Goal: Navigation & Orientation: Understand site structure

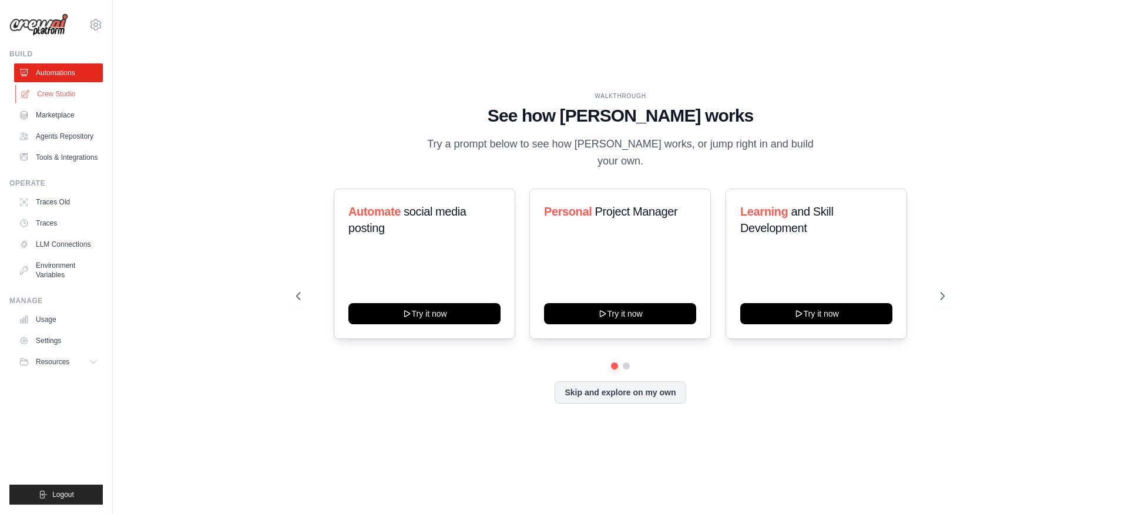
click at [56, 94] on link "Crew Studio" at bounding box center [59, 94] width 89 height 19
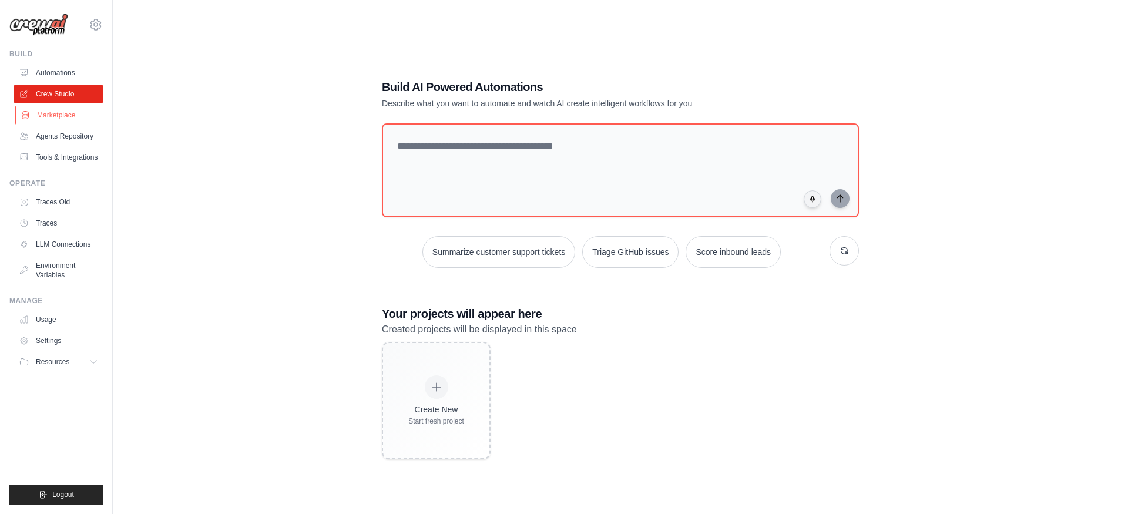
click at [58, 109] on link "Marketplace" at bounding box center [59, 115] width 89 height 19
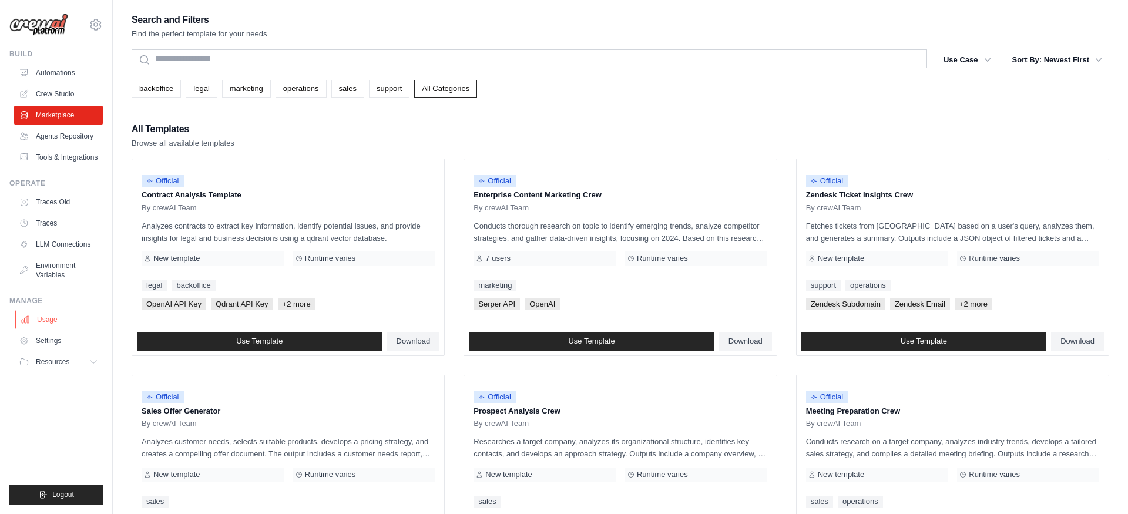
click at [45, 324] on link "Usage" at bounding box center [59, 319] width 89 height 19
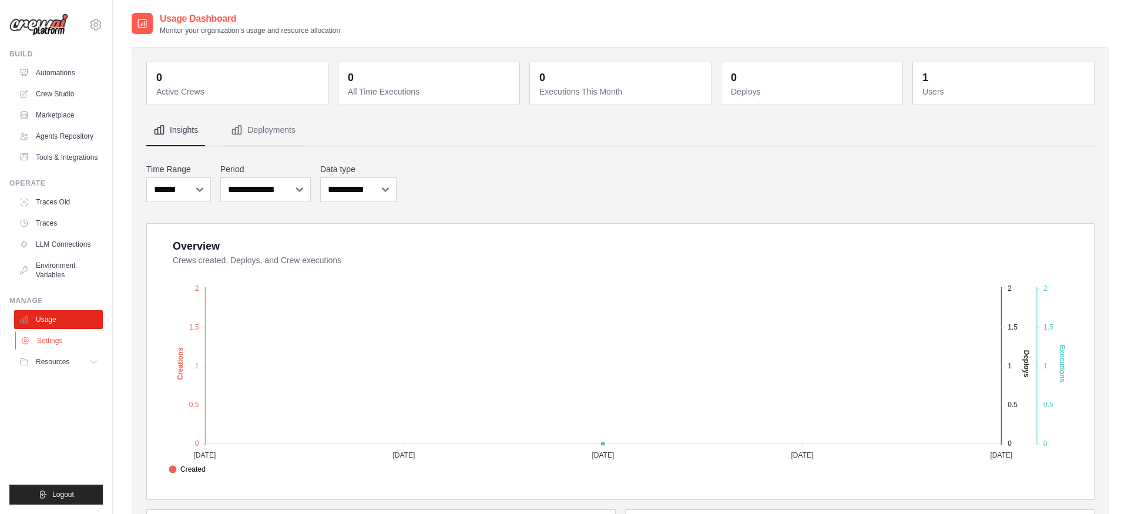
click at [57, 341] on link "Settings" at bounding box center [59, 340] width 89 height 19
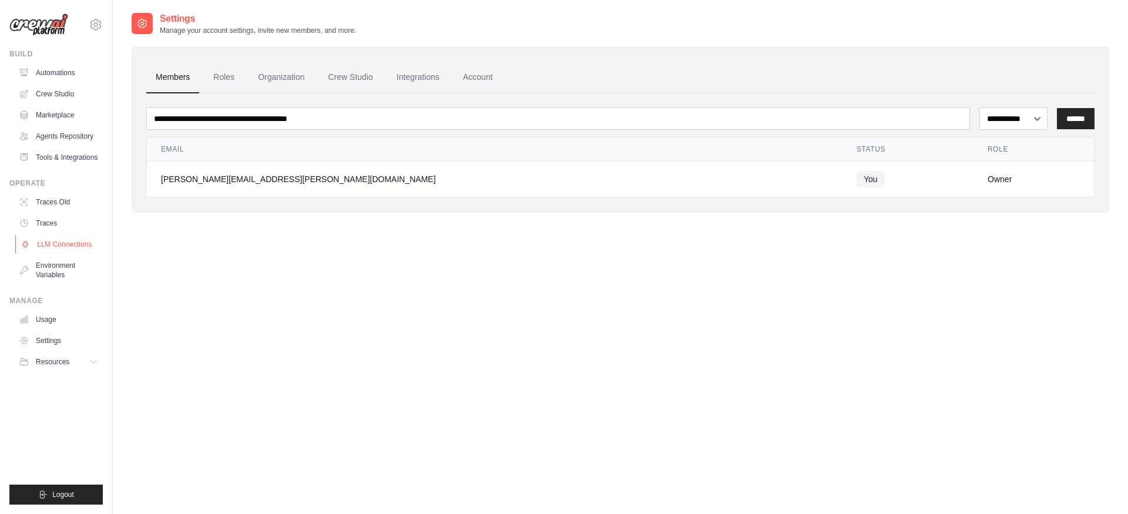
click at [58, 246] on link "LLM Connections" at bounding box center [59, 244] width 89 height 19
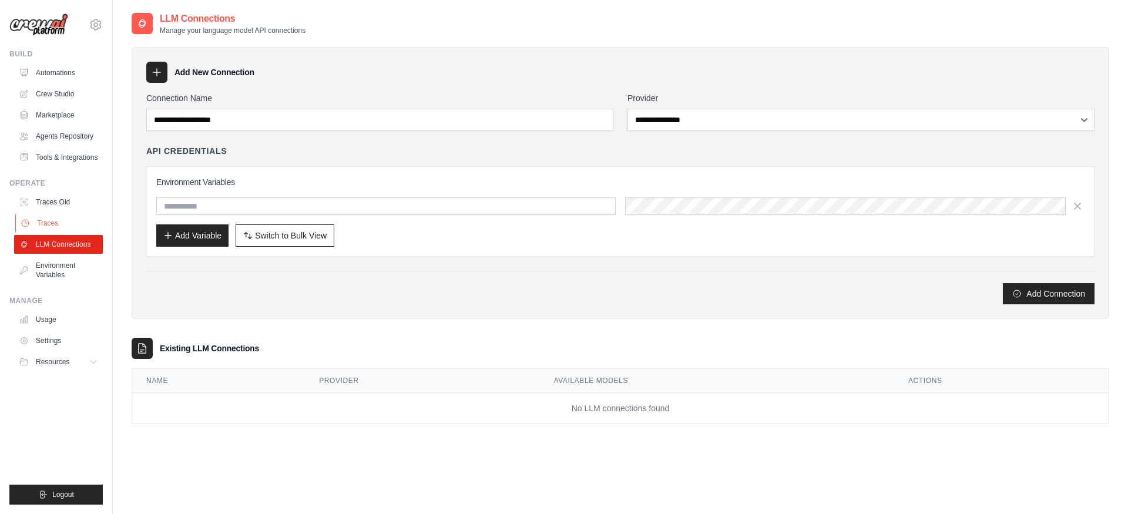
click at [58, 220] on link "Traces" at bounding box center [59, 223] width 89 height 19
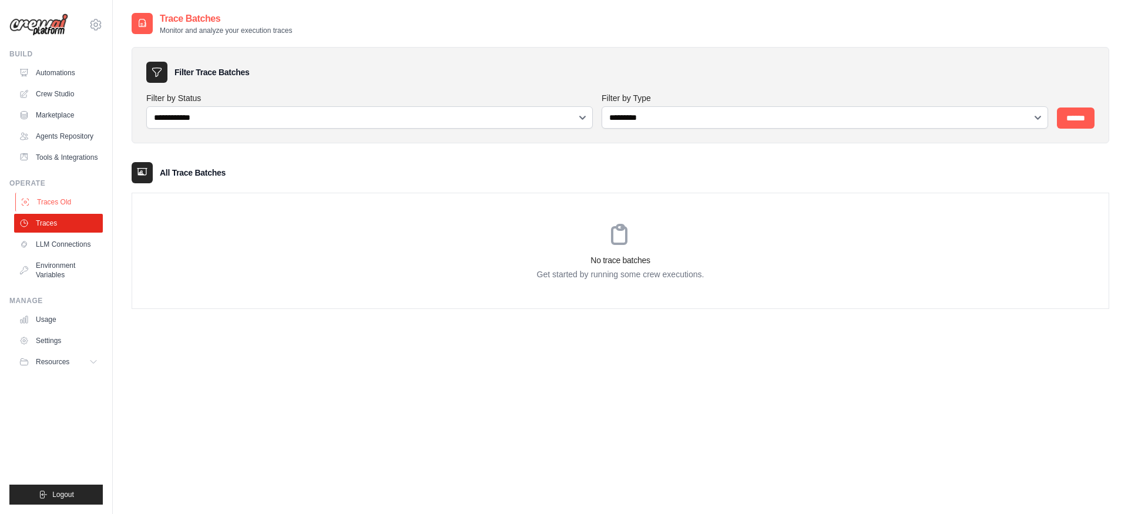
click at [55, 196] on link "Traces Old" at bounding box center [59, 202] width 89 height 19
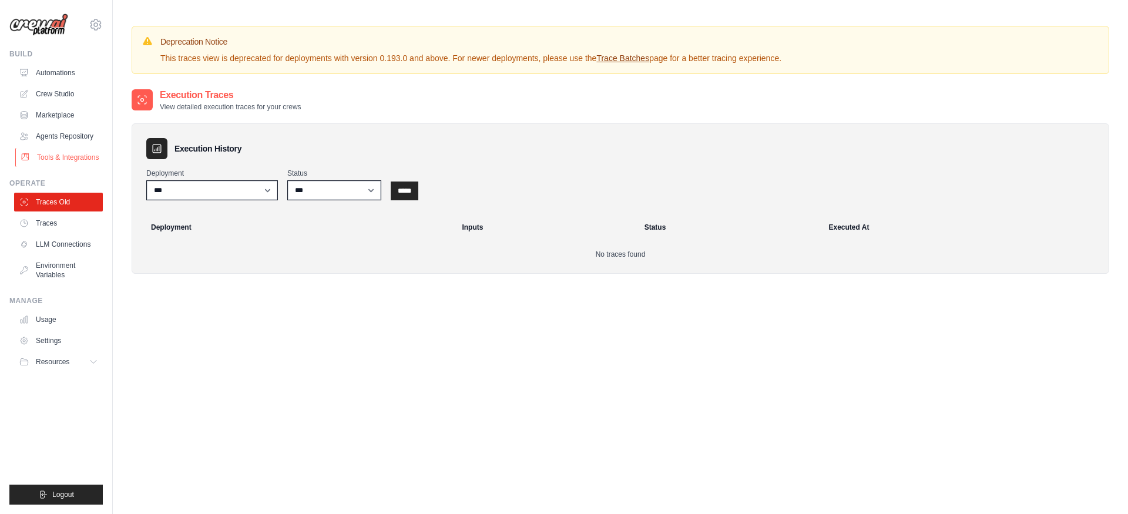
click at [53, 156] on link "Tools & Integrations" at bounding box center [59, 157] width 89 height 19
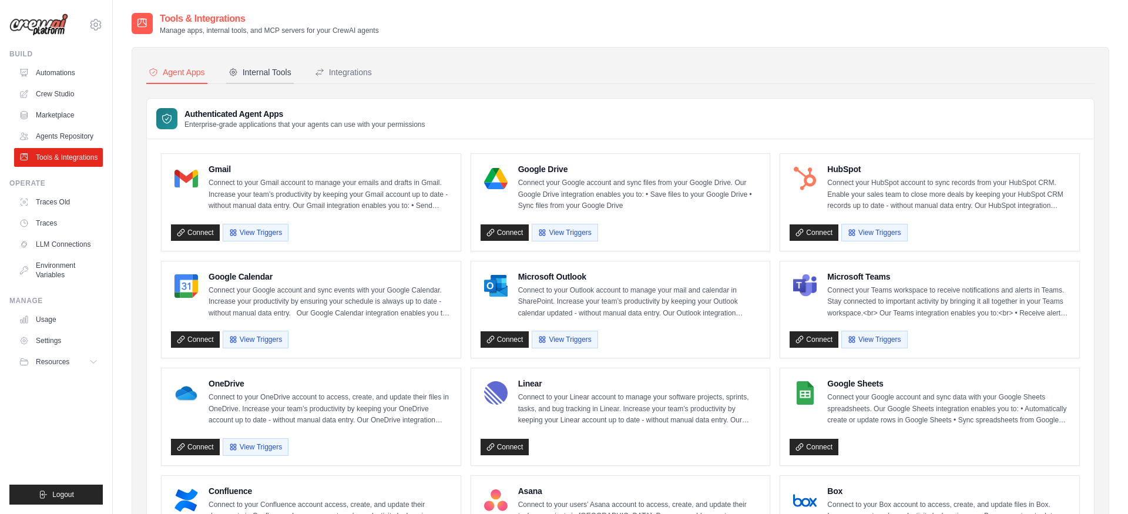
click at [248, 69] on div "Internal Tools" at bounding box center [260, 72] width 63 height 12
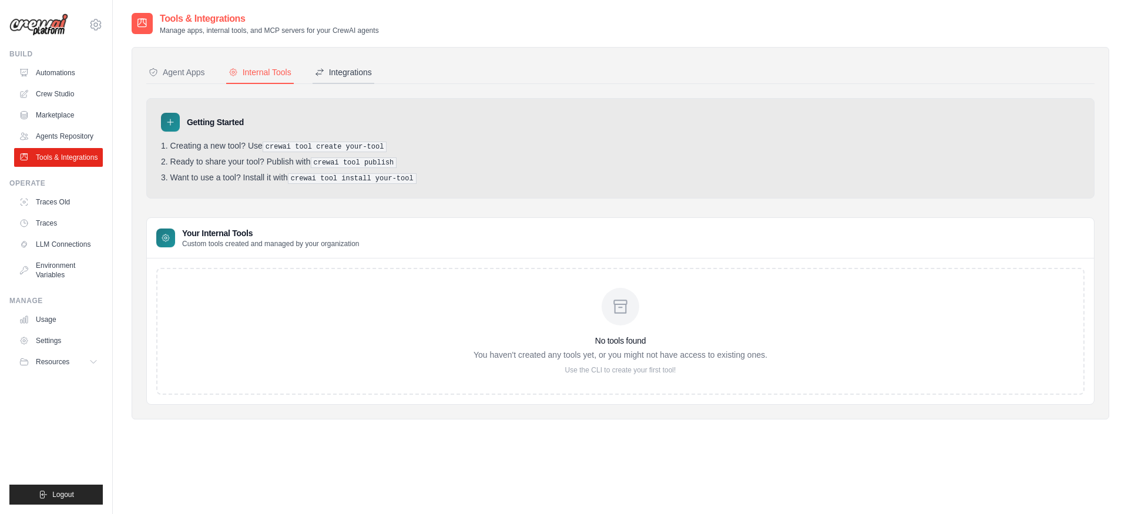
click at [346, 78] on div "Integrations" at bounding box center [343, 72] width 57 height 12
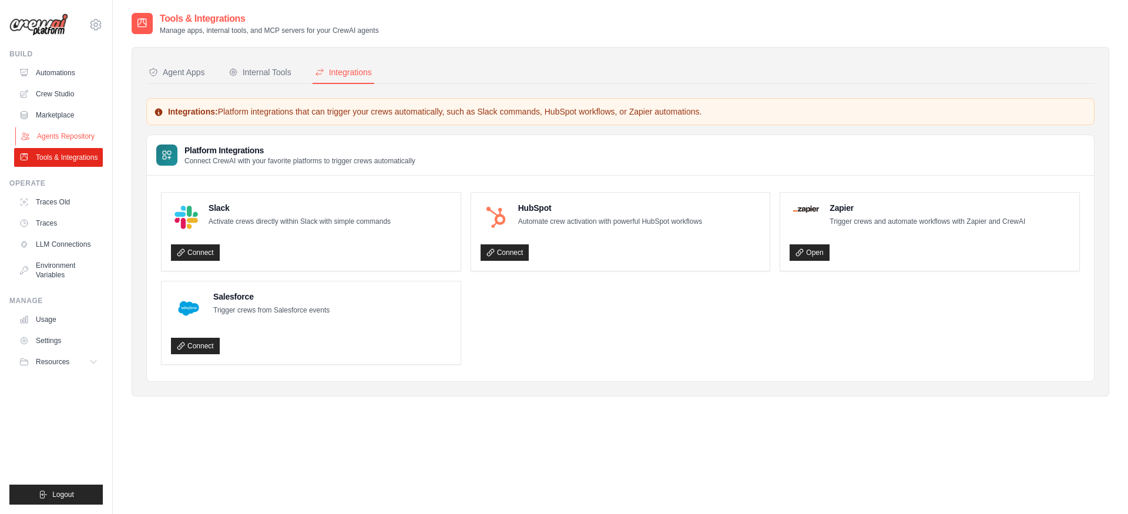
click at [61, 139] on link "Agents Repository" at bounding box center [59, 136] width 89 height 19
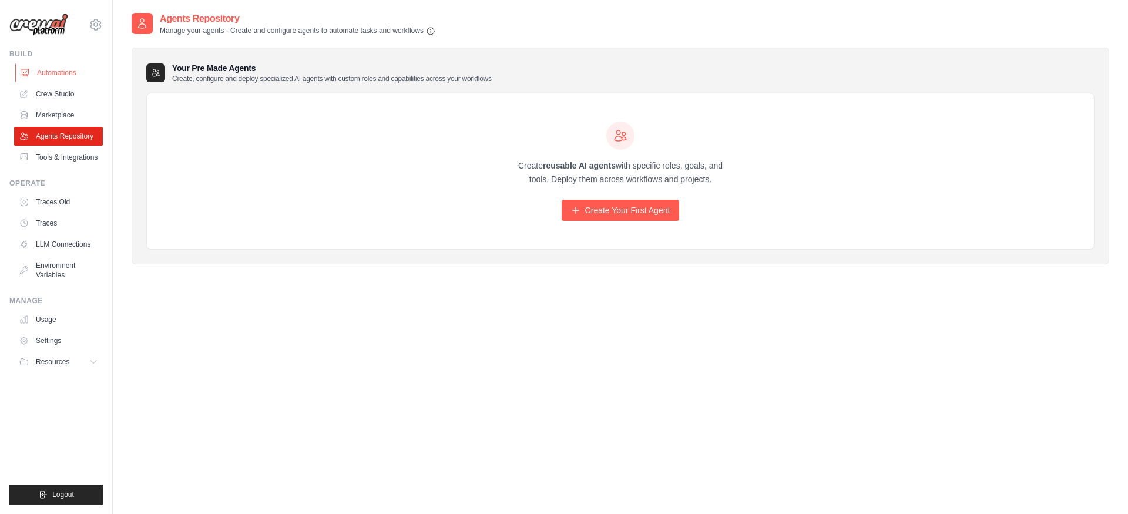
click at [54, 70] on link "Automations" at bounding box center [59, 72] width 89 height 19
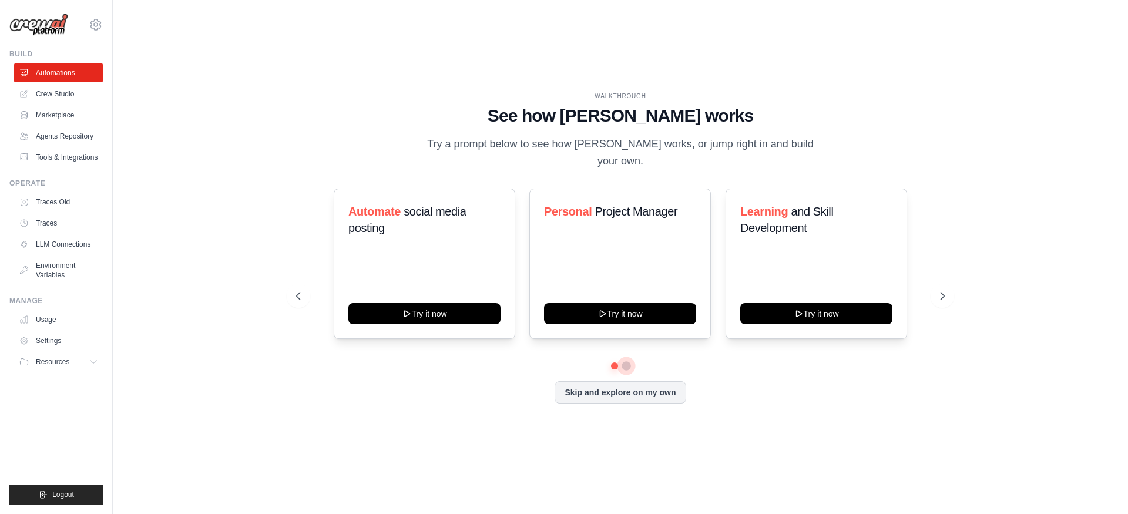
click at [628, 361] on button at bounding box center [626, 365] width 9 height 9
click at [616, 362] on button at bounding box center [615, 366] width 8 height 8
click at [60, 136] on link "Agents Repository" at bounding box center [59, 136] width 89 height 19
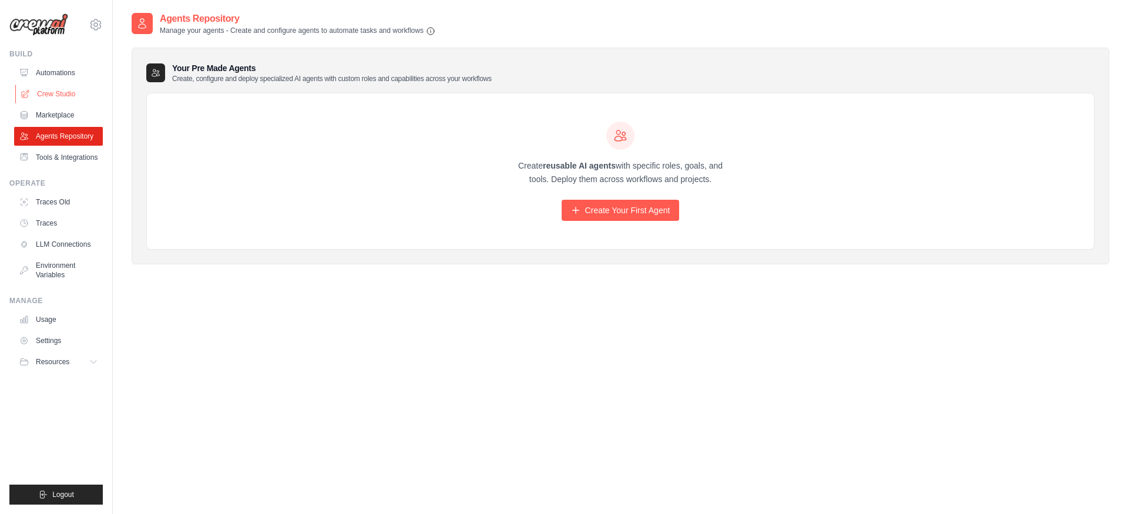
click at [61, 89] on link "Crew Studio" at bounding box center [59, 94] width 89 height 19
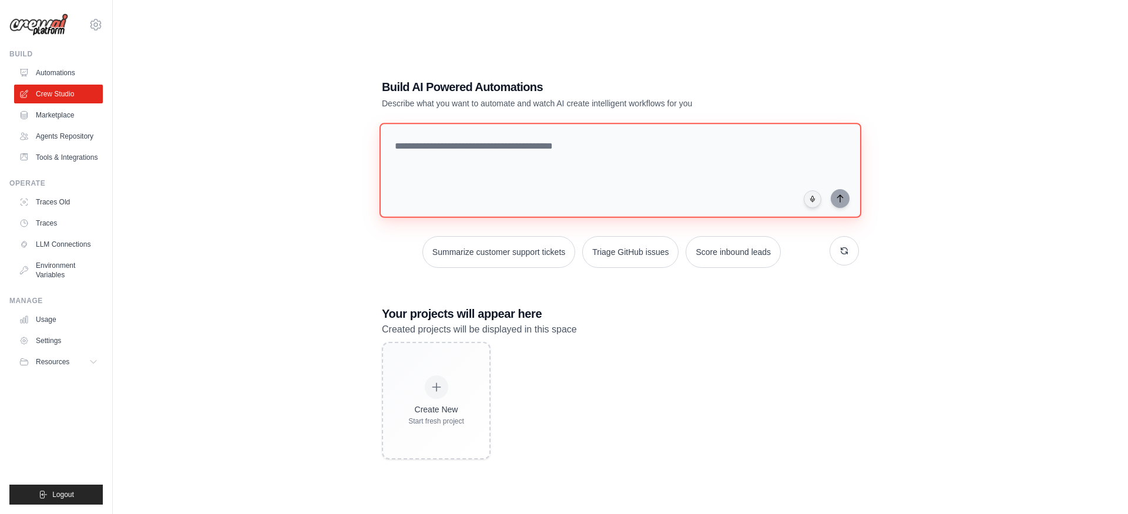
click at [483, 146] on textarea at bounding box center [621, 170] width 482 height 95
